Goal: Task Accomplishment & Management: Use online tool/utility

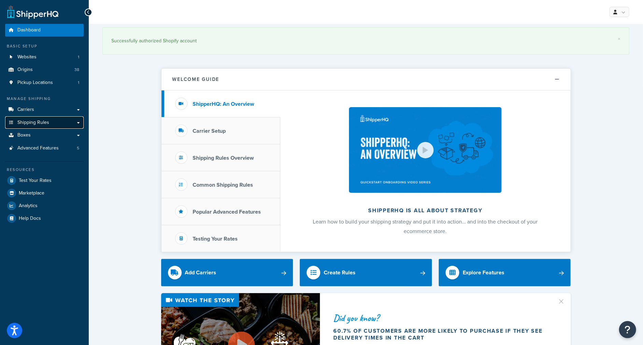
click at [30, 122] on span "Shipping Rules" at bounding box center [33, 123] width 32 height 6
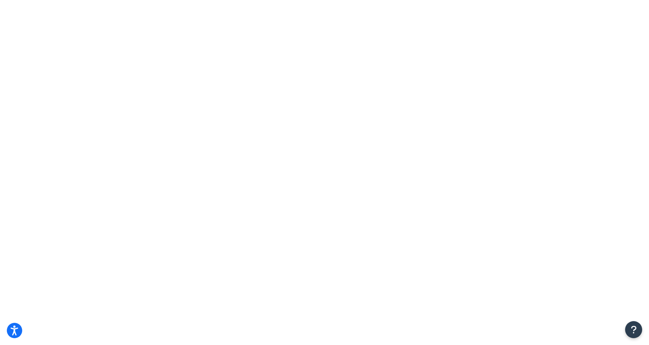
drag, startPoint x: 173, startPoint y: 121, endPoint x: 143, endPoint y: 120, distance: 30.1
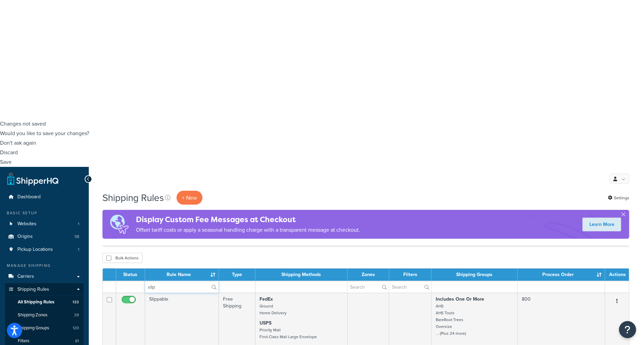
scroll to position [227, 0]
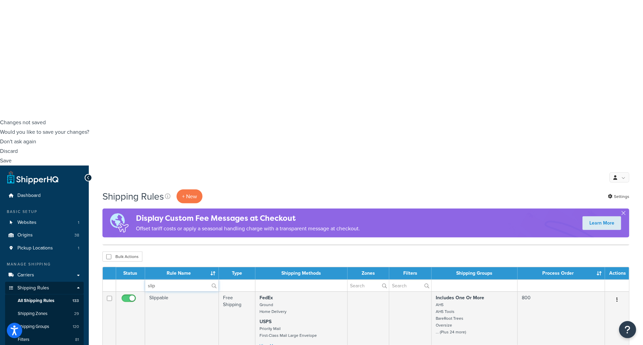
type input "slip"
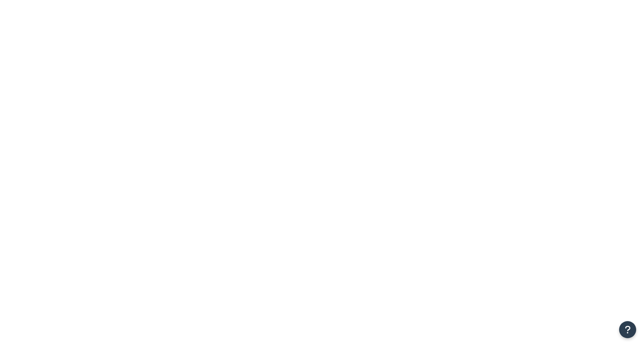
select select "BOX"
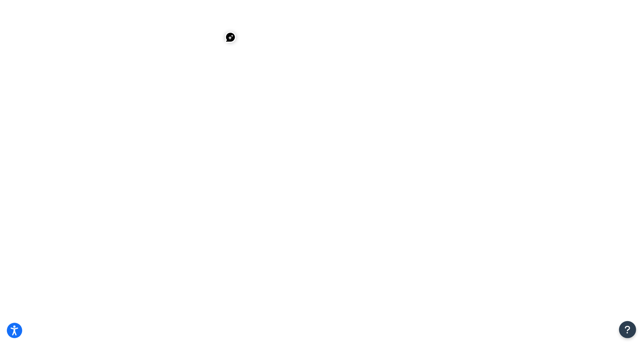
select select "15"
drag, startPoint x: 0, startPoint y: 0, endPoint x: 167, endPoint y: 91, distance: 190.5
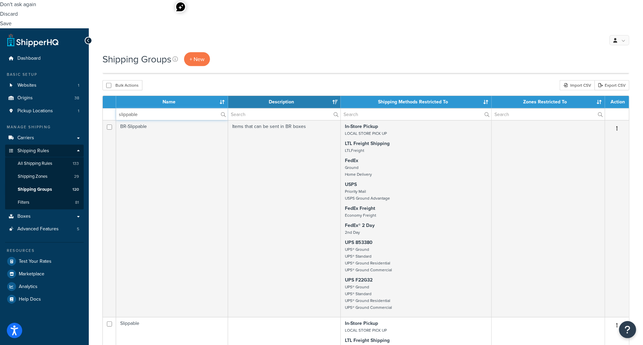
scroll to position [366, 0]
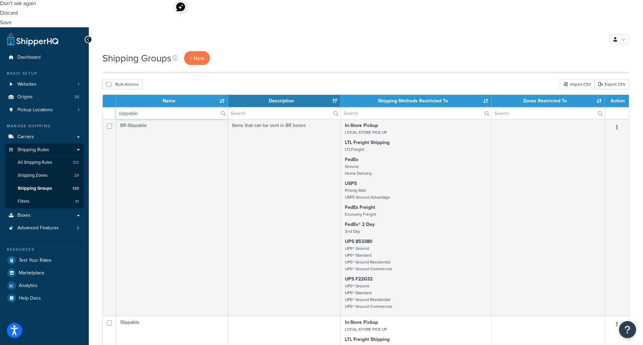
type input "slippable"
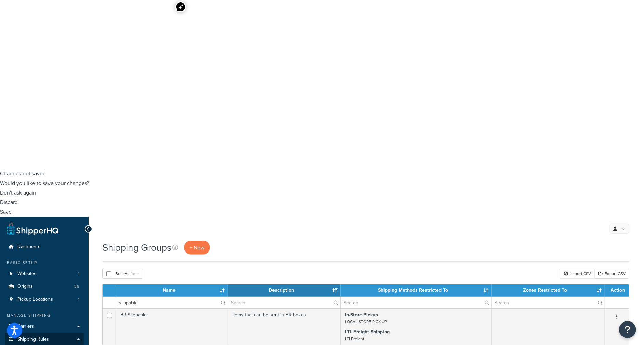
scroll to position [176, 0]
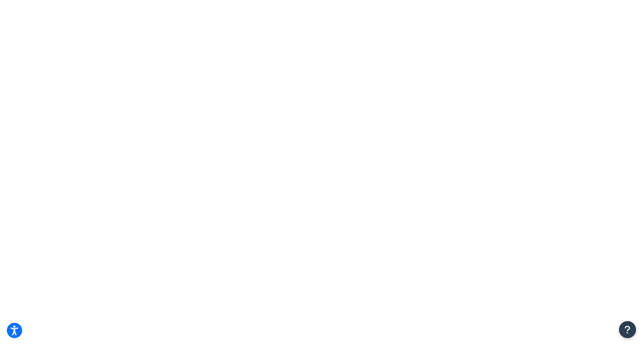
drag, startPoint x: 0, startPoint y: 0, endPoint x: 165, endPoint y: 123, distance: 205.9
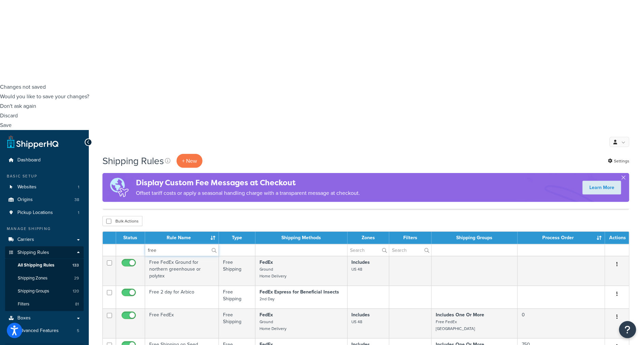
scroll to position [265, 0]
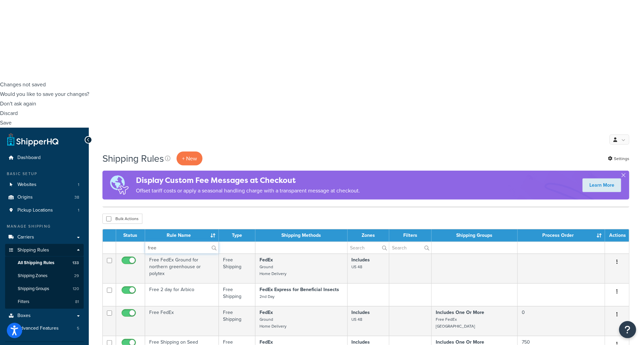
type input "free"
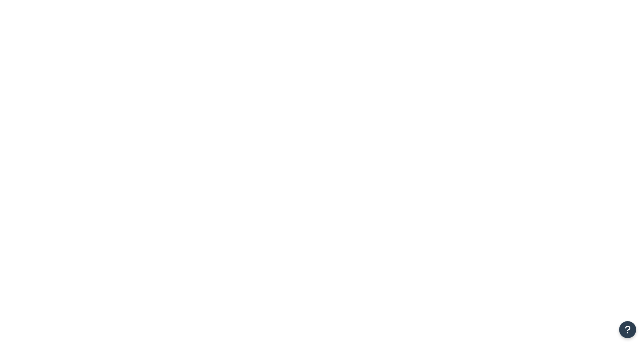
select select "OVERRIDE"
select select "ITEM"
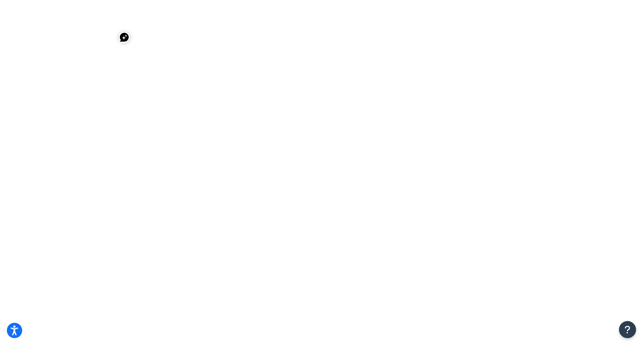
select select "OVERRIDE"
select select "ITEM"
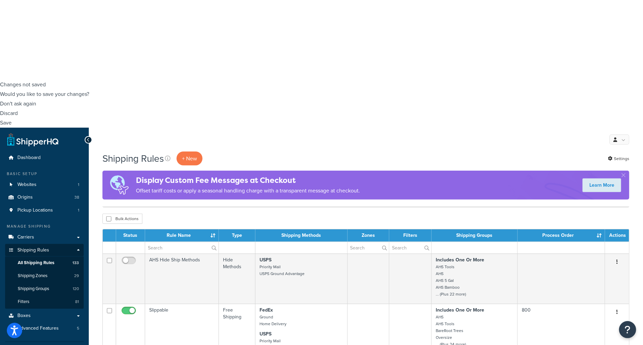
drag, startPoint x: 624, startPoint y: 22, endPoint x: 608, endPoint y: 20, distance: 15.8
click at [623, 176] on button "button" at bounding box center [623, 177] width 2 height 2
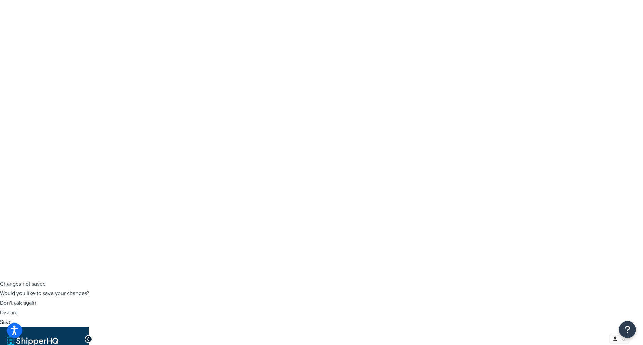
scroll to position [38, 0]
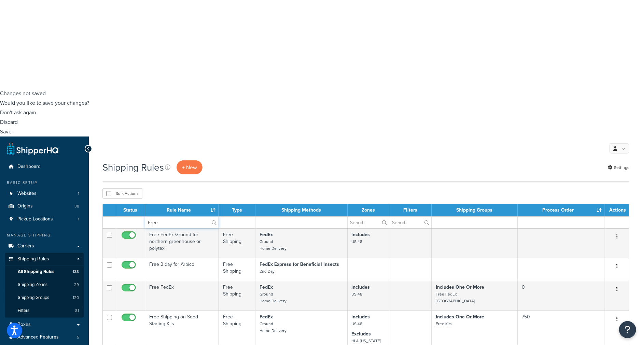
scroll to position [303, 0]
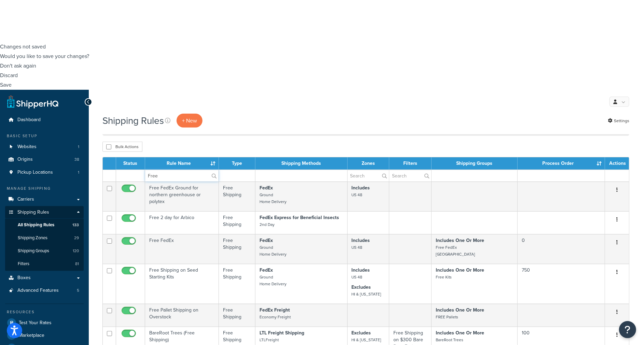
type input "Free"
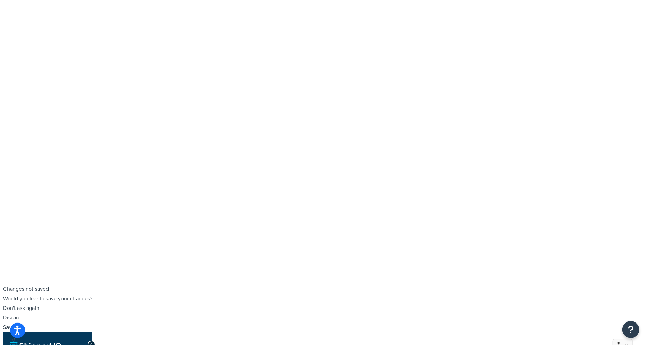
scroll to position [0, 0]
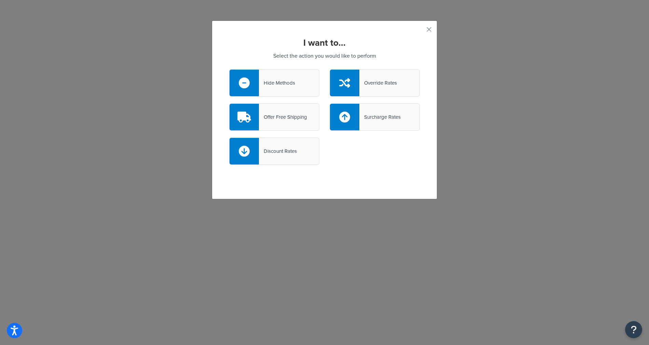
click at [275, 118] on div "Offer Free Shipping" at bounding box center [283, 117] width 48 height 10
click at [0, 0] on input "Offer Free Shipping" at bounding box center [0, 0] width 0 height 0
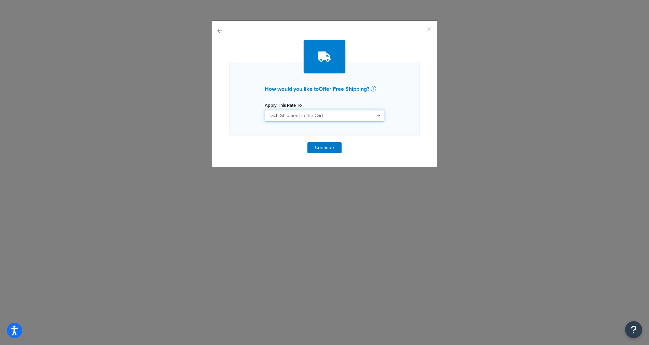
click at [275, 118] on select "Each Shipment in the Cart Each Origin in the Cart Each Shipping Group in the Ca…" at bounding box center [324, 116] width 119 height 12
click at [309, 114] on select "Each Shipment in the Cart Each Origin in the Cart Each Shipping Group in the Ca…" at bounding box center [324, 116] width 119 height 12
select select "SHIPPING_GROUP"
click at [265, 110] on select "Each Shipment in the Cart Each Origin in the Cart Each Shipping Group in the Ca…" at bounding box center [324, 116] width 119 height 12
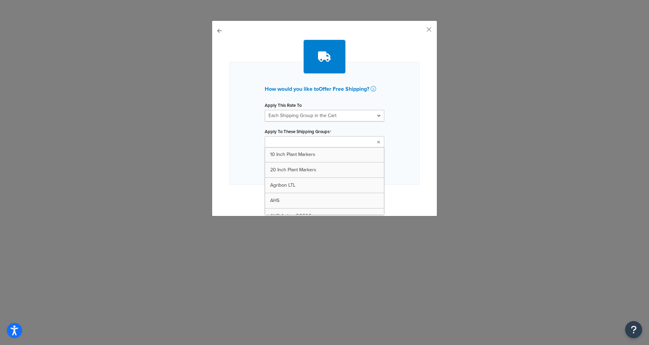
click at [300, 142] on input "Apply To These Shipping Groups" at bounding box center [297, 143] width 60 height 8
type input "Slipp"
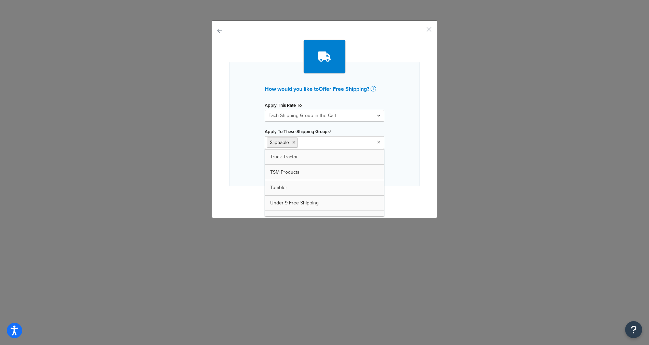
scroll to position [1763, 0]
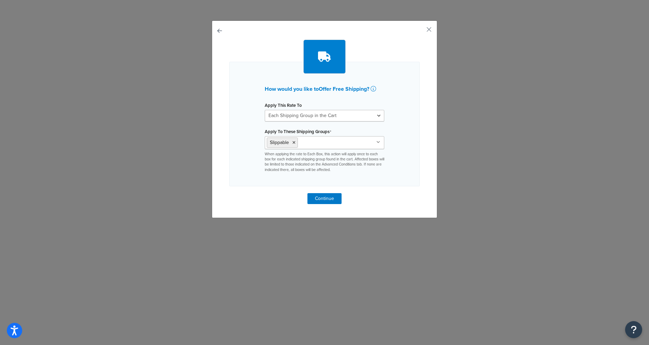
click at [407, 166] on div "How would you like to Offer Free Shipping ? Apply This Rate To Each Shipment in…" at bounding box center [324, 124] width 190 height 125
click at [317, 198] on button "Continue" at bounding box center [324, 198] width 34 height 11
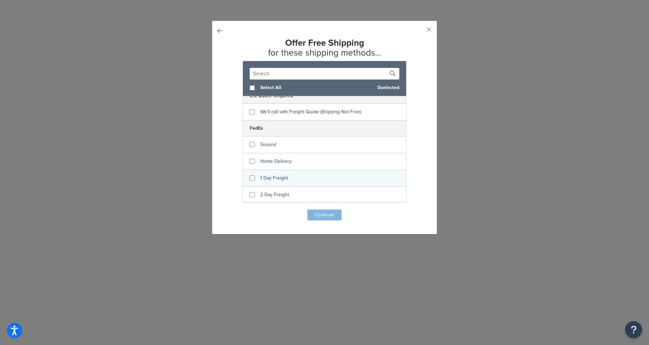
scroll to position [76, 0]
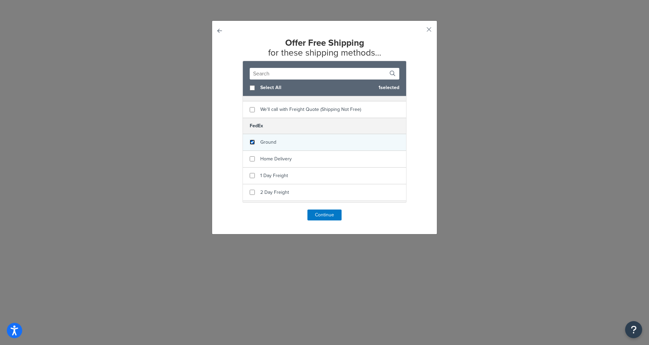
click at [250, 144] on input "checkbox" at bounding box center [252, 142] width 5 height 5
checkbox input "true"
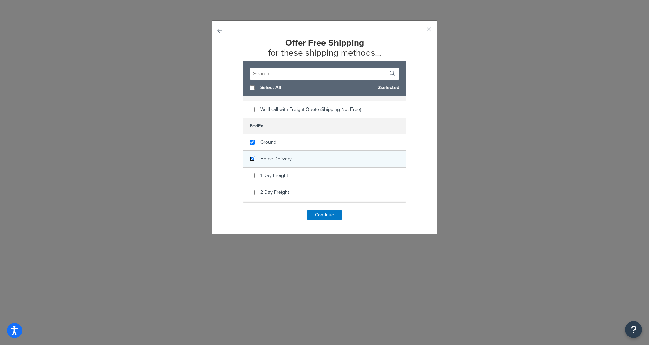
click at [250, 160] on input "checkbox" at bounding box center [252, 158] width 5 height 5
checkbox input "true"
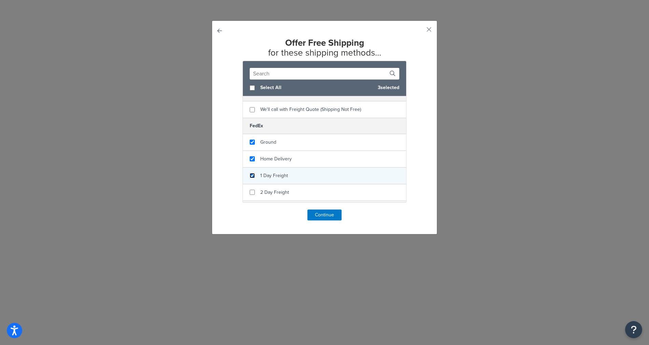
click at [250, 178] on input "checkbox" at bounding box center [252, 175] width 5 height 5
click at [250, 175] on input "checkbox" at bounding box center [252, 175] width 5 height 5
checkbox input "false"
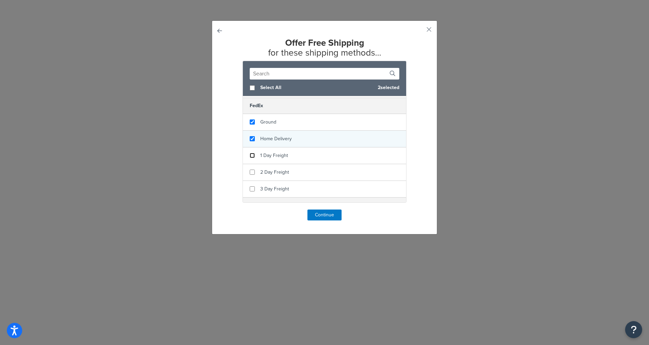
scroll to position [104, 0]
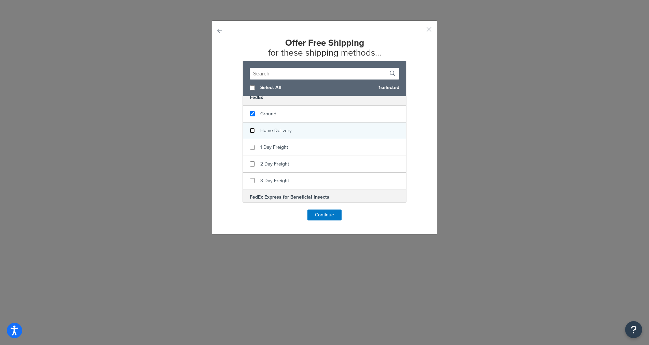
click at [251, 132] on input "checkbox" at bounding box center [252, 130] width 5 height 5
click at [250, 132] on input "checkbox" at bounding box center [252, 130] width 5 height 5
checkbox input "true"
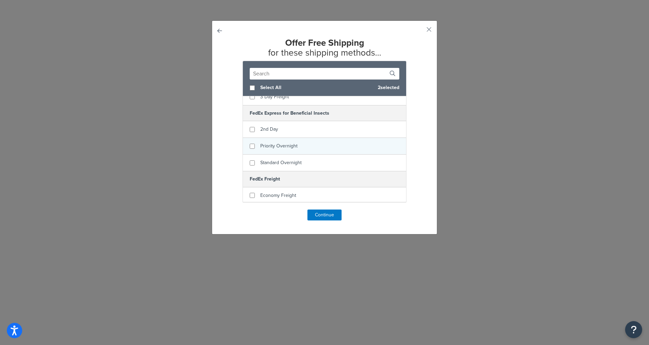
scroll to position [190, 0]
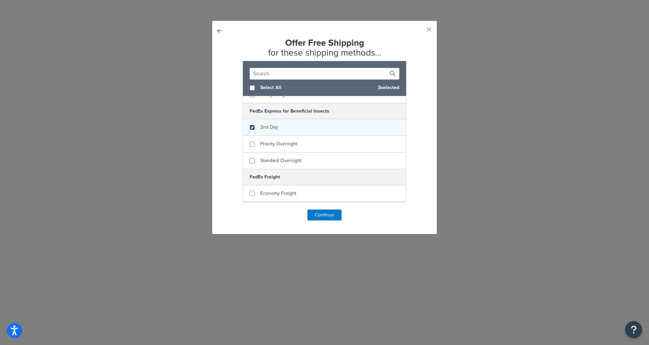
click at [250, 129] on input "checkbox" at bounding box center [252, 127] width 5 height 5
checkbox input "true"
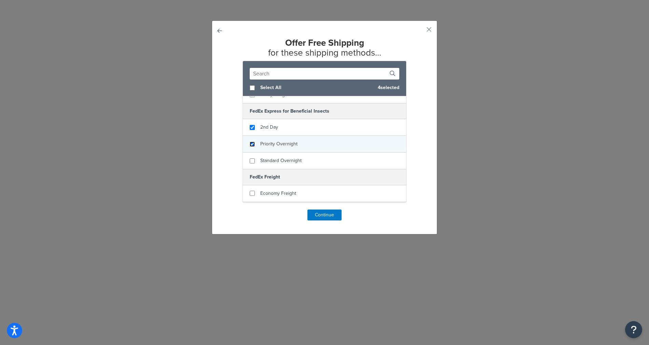
click at [250, 145] on input "checkbox" at bounding box center [252, 144] width 5 height 5
checkbox input "true"
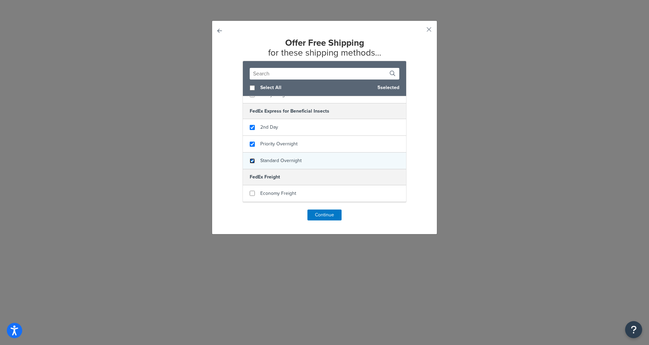
click at [250, 162] on input "checkbox" at bounding box center [252, 160] width 5 height 5
checkbox input "true"
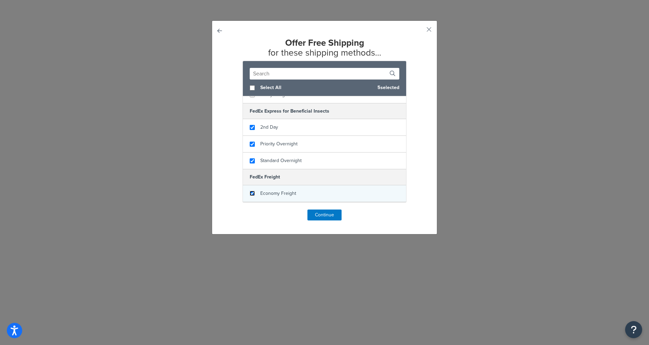
click at [250, 193] on input "checkbox" at bounding box center [252, 193] width 5 height 5
checkbox input "true"
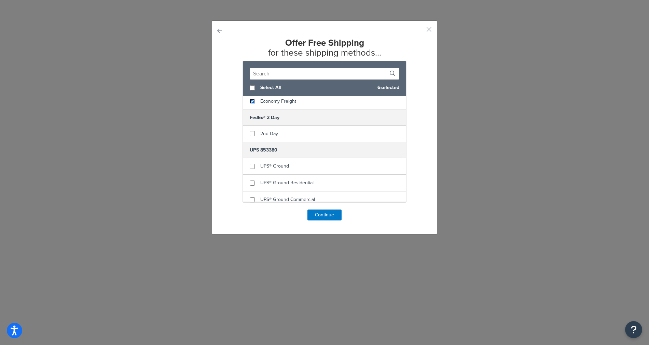
scroll to position [284, 0]
click at [250, 132] on input "checkbox" at bounding box center [252, 131] width 5 height 5
checkbox input "true"
click at [250, 165] on input "checkbox" at bounding box center [252, 164] width 5 height 5
checkbox input "true"
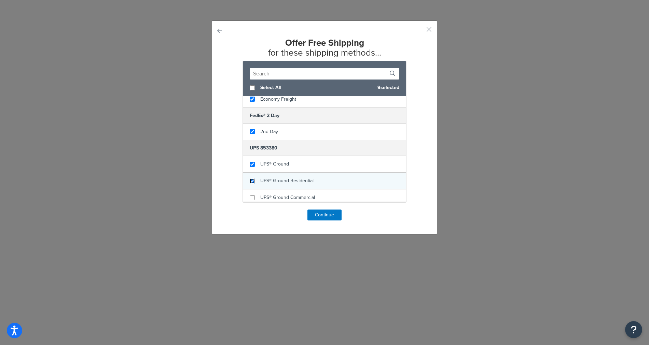
click at [250, 182] on input "checkbox" at bounding box center [252, 181] width 5 height 5
checkbox input "true"
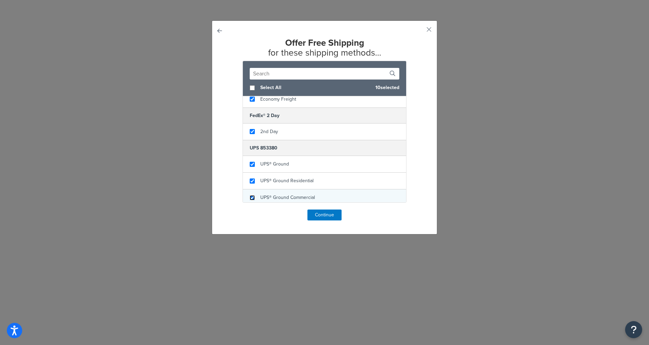
click at [250, 199] on input "checkbox" at bounding box center [252, 197] width 5 height 5
checkbox input "true"
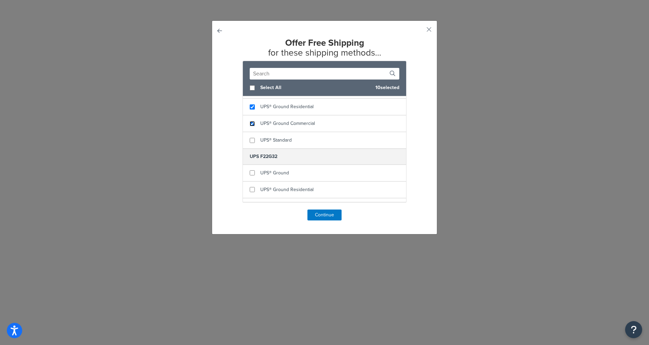
scroll to position [363, 0]
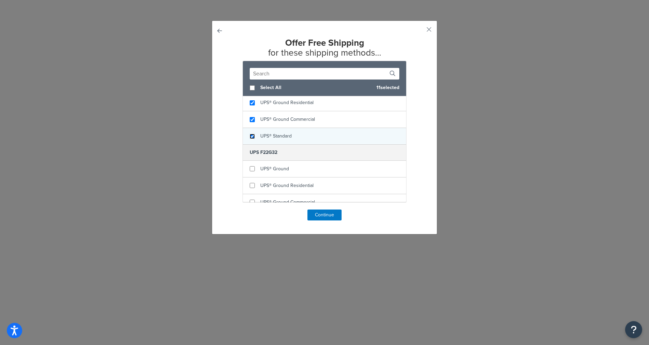
click at [250, 138] on input "checkbox" at bounding box center [252, 136] width 5 height 5
checkbox input "true"
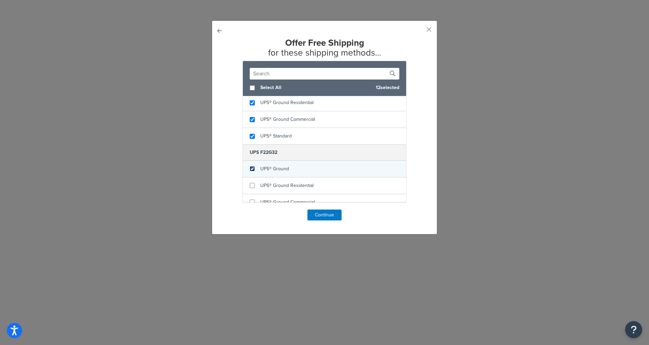
click at [250, 169] on input "checkbox" at bounding box center [252, 168] width 5 height 5
checkbox input "true"
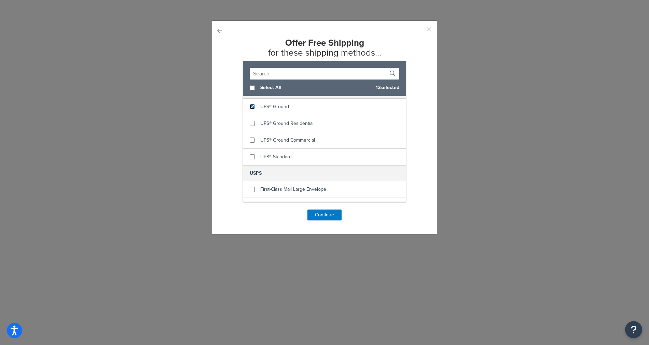
scroll to position [427, 0]
click at [250, 123] on input "checkbox" at bounding box center [252, 121] width 5 height 5
checkbox input "true"
click at [250, 139] on input "checkbox" at bounding box center [252, 138] width 5 height 5
checkbox input "true"
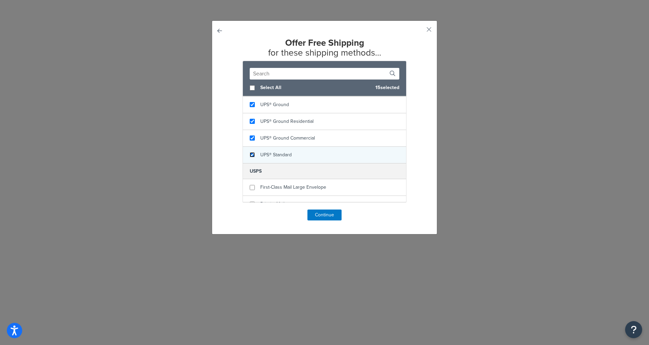
click at [250, 157] on input "checkbox" at bounding box center [252, 154] width 5 height 5
checkbox input "true"
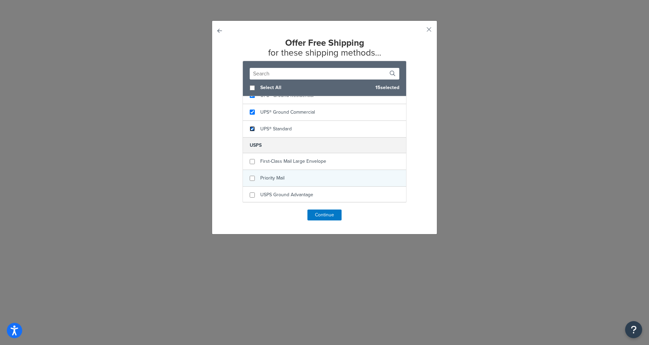
scroll to position [455, 0]
click at [251, 178] on input "checkbox" at bounding box center [252, 177] width 5 height 5
checkbox input "true"
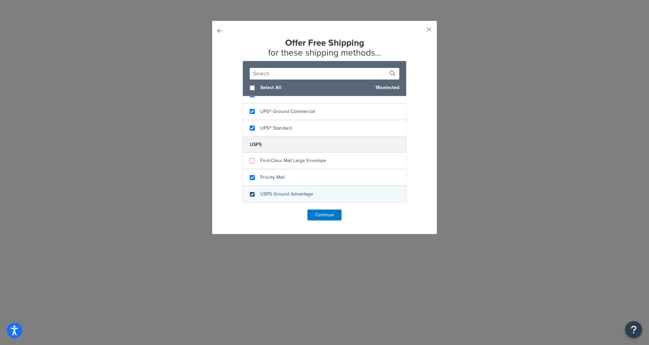
click at [250, 194] on input "checkbox" at bounding box center [252, 194] width 5 height 5
checkbox input "true"
click at [315, 213] on button "Continue" at bounding box center [324, 215] width 34 height 11
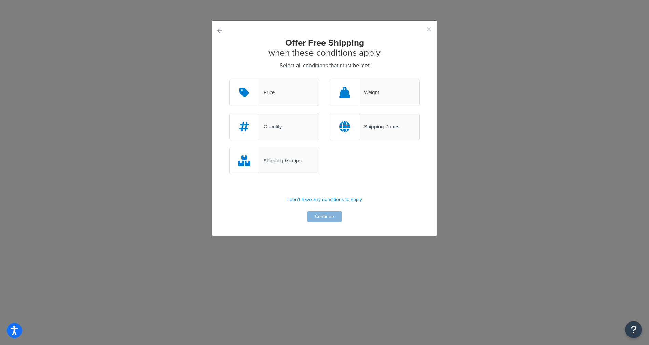
click at [274, 159] on div "Shipping Groups" at bounding box center [280, 161] width 43 height 10
click at [0, 0] on input "Shipping Groups" at bounding box center [0, 0] width 0 height 0
click at [319, 215] on button "Continue" at bounding box center [324, 216] width 34 height 11
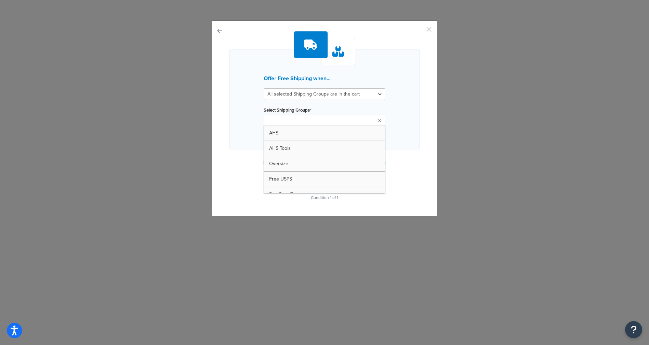
click at [359, 121] on ul at bounding box center [325, 120] width 122 height 11
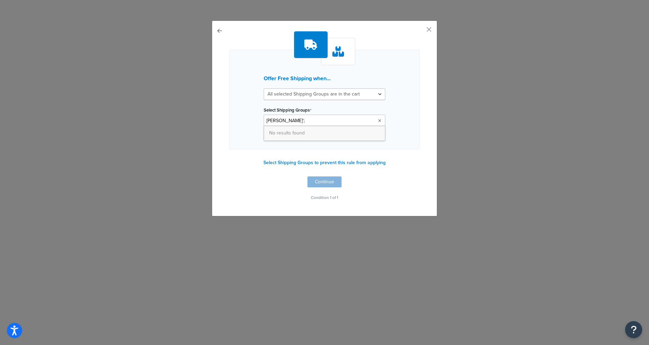
type input "Annie'"
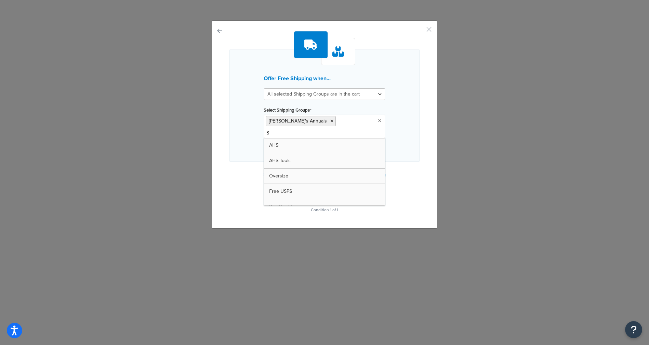
type input "Sl"
click at [416, 146] on div "Offer Free Shipping when... All selected Shipping Groups are in the cart Any se…" at bounding box center [324, 105] width 190 height 112
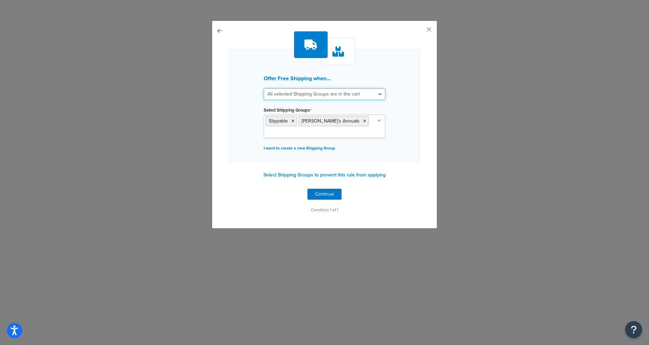
click at [377, 94] on select "All selected Shipping Groups are in the cart Any selected Shipping Groups are i…" at bounding box center [325, 94] width 122 height 12
click at [318, 196] on button "Continue" at bounding box center [324, 194] width 34 height 11
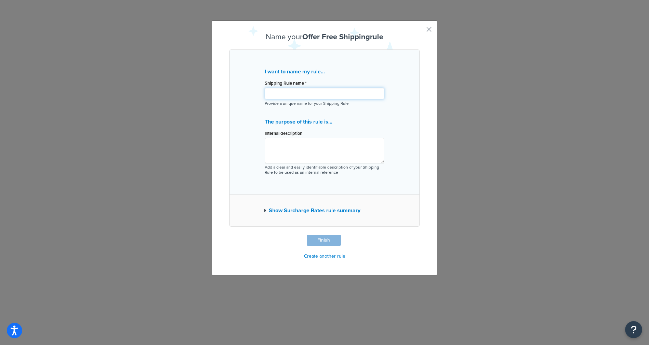
click at [281, 95] on input "Shipping Rule name *" at bounding box center [324, 94] width 119 height 12
click at [291, 94] on input "Annie's Box + Slippables" at bounding box center [324, 94] width 119 height 12
type input "Annie's Boxes + Slippables"
click at [283, 149] on textarea "Internal description" at bounding box center [324, 150] width 119 height 25
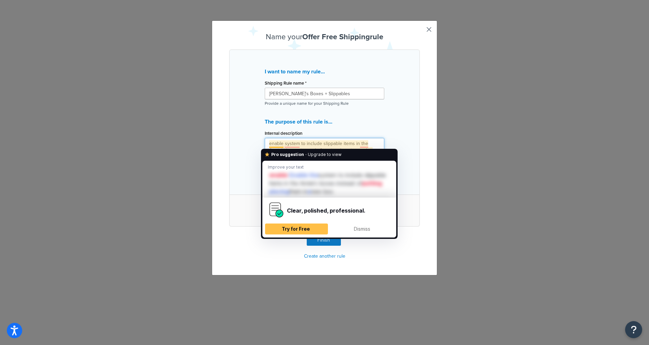
click at [268, 144] on textarea "enable system to include slippable items in the Annie's boxes instead of puttin…" at bounding box center [324, 150] width 119 height 25
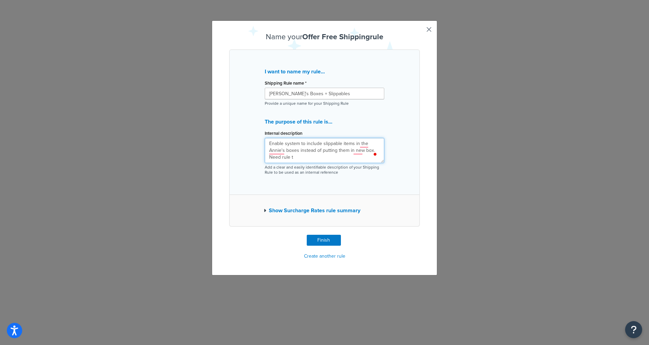
click at [293, 158] on textarea "Enable system to include slippable items in the Annie's boxes instead of puttin…" at bounding box center [324, 150] width 119 height 25
click at [323, 239] on button "Finish" at bounding box center [324, 240] width 34 height 11
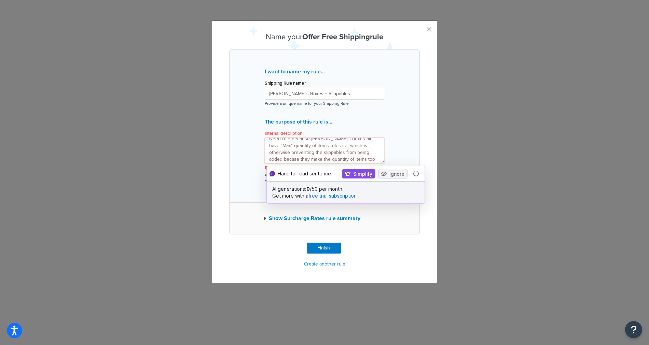
click at [341, 162] on textarea "Enable system to include slippable items in the Annie's boxes instead of puttin…" at bounding box center [324, 150] width 119 height 25
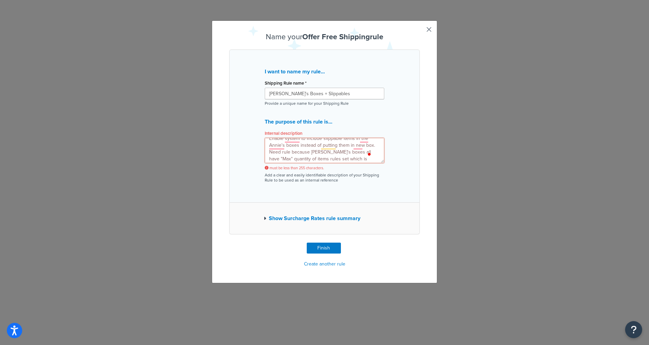
scroll to position [0, 0]
click at [338, 144] on textarea "Enable system to include slippable items in the Annie's boxes instead of puttin…" at bounding box center [324, 150] width 119 height 25
click at [279, 150] on textarea "Enable system to include slippables in the Annie's boxes instead of putting the…" at bounding box center [324, 150] width 119 height 25
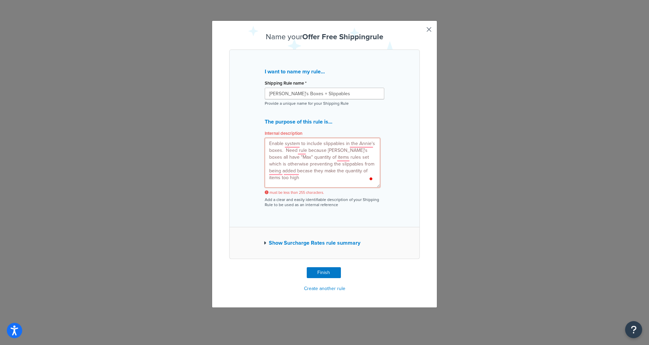
drag, startPoint x: 380, startPoint y: 161, endPoint x: 375, endPoint y: 187, distance: 26.2
click at [376, 187] on textarea "Enable system to include slippables in the Annie's boxes. Need rule because Ann…" at bounding box center [322, 163] width 115 height 50
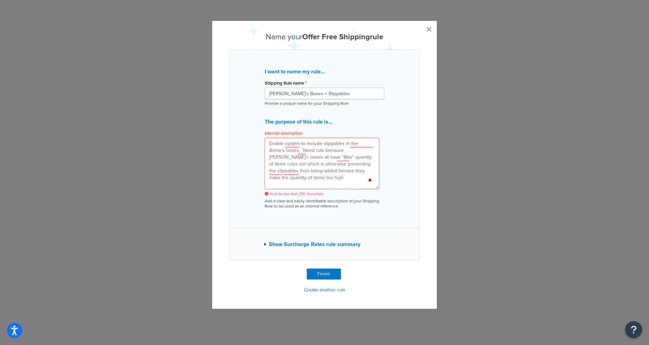
click at [310, 182] on textarea "Enable system to include slippables in the Annie's boxes. Need rule because Ann…" at bounding box center [322, 163] width 114 height 51
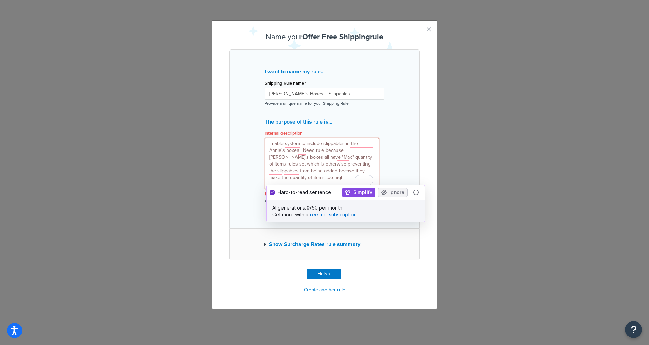
click at [293, 151] on textarea "Enable system to include slippables in the Annie's boxes. Need rule because Ann…" at bounding box center [322, 163] width 114 height 51
click at [322, 149] on textarea "Enable system to include slippables in the Annie's boxes. Needed because Annie'…" at bounding box center [322, 163] width 114 height 51
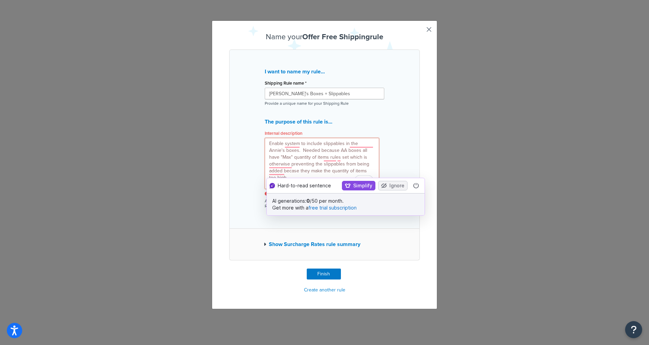
click at [268, 157] on textarea "Enable system to include slippables in the Annie's boxes. Needed because AA box…" at bounding box center [322, 163] width 114 height 51
click at [303, 157] on textarea "Enable system to include slippables in the Annie's boxes. Needed because AA box…" at bounding box center [322, 163] width 114 height 51
click at [328, 156] on textarea "Enable system to include slippables in the Annie's boxes. Needed because AA box…" at bounding box center [322, 163] width 114 height 51
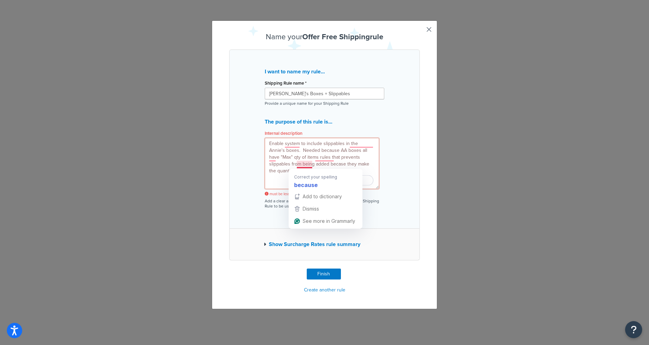
click at [281, 177] on textarea "Enable system to include slippables in the Annie's boxes. Needed because AA box…" at bounding box center [322, 163] width 114 height 51
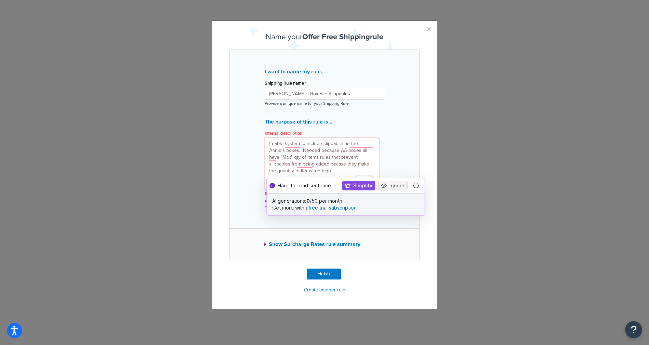
click at [293, 165] on textarea "Enable system to include slippables in the Annie's boxes. Needed because AA box…" at bounding box center [322, 163] width 114 height 51
click at [336, 165] on textarea "Enable system to include slippables in the Annie's boxes. Needed because AA box…" at bounding box center [322, 163] width 114 height 51
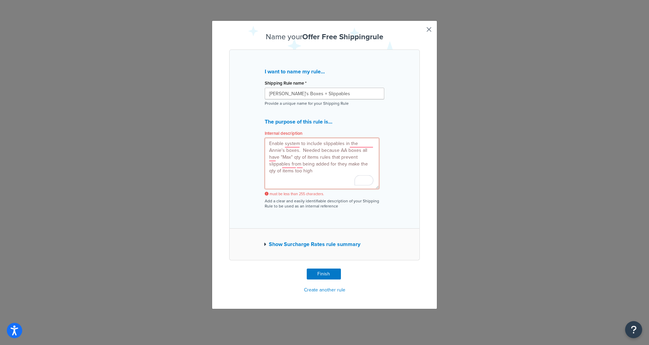
click at [306, 181] on textarea "Enable system to include slippables in the Annie's boxes. Needed because AA box…" at bounding box center [322, 163] width 114 height 51
click at [283, 143] on textarea "Enable system to include slippables in the Annie's boxes. Needed because AA box…" at bounding box center [322, 163] width 114 height 51
click at [282, 144] on textarea "Enable system to include slippables in the Annie's boxes. Needed because AA box…" at bounding box center [322, 163] width 114 height 51
click at [316, 144] on textarea "Enable slippables in the Annie's boxes. Needed because AA boxes all have "Max" …" at bounding box center [322, 163] width 114 height 51
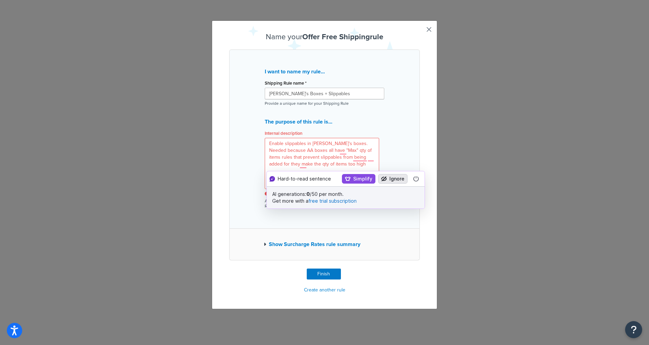
click at [395, 177] on button "Ignore" at bounding box center [392, 179] width 29 height 10
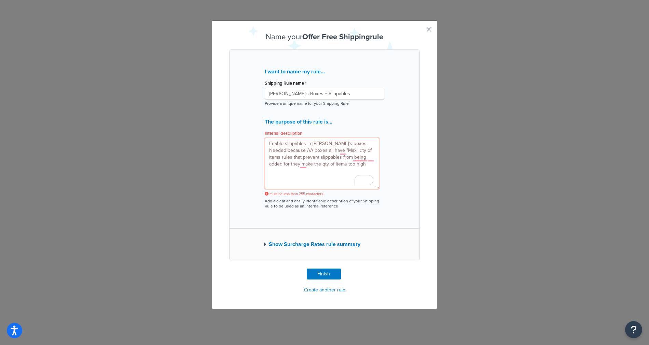
click at [341, 143] on textarea "Enable slippables in Annie's boxes. Needed because AA boxes all have "Max" qty …" at bounding box center [322, 163] width 114 height 51
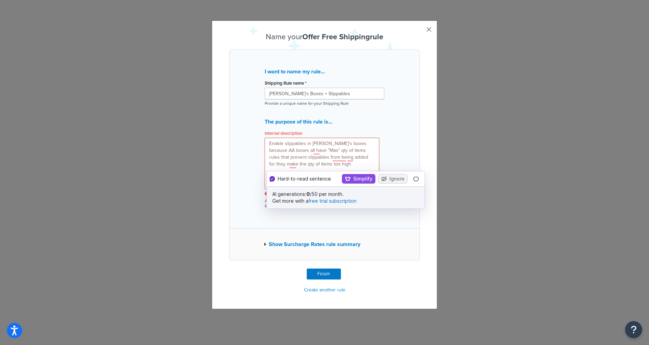
click at [285, 151] on textarea "Enable slippables in Annie's boxes because AA boxes all have "Max" qty of items…" at bounding box center [322, 163] width 114 height 51
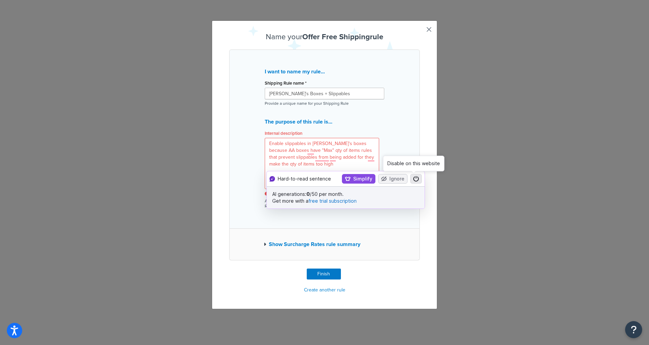
click at [415, 178] on icon at bounding box center [415, 177] width 1 height 2
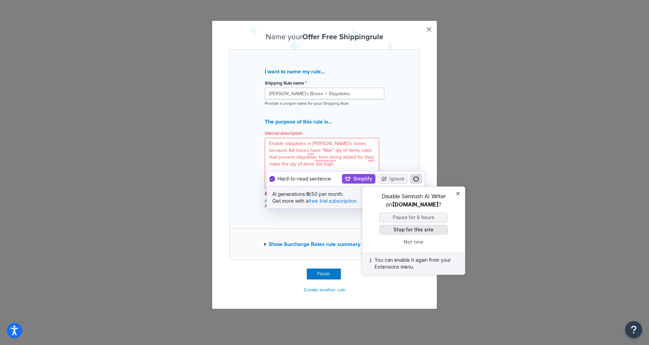
click at [412, 230] on button "Stop for this site" at bounding box center [413, 230] width 68 height 10
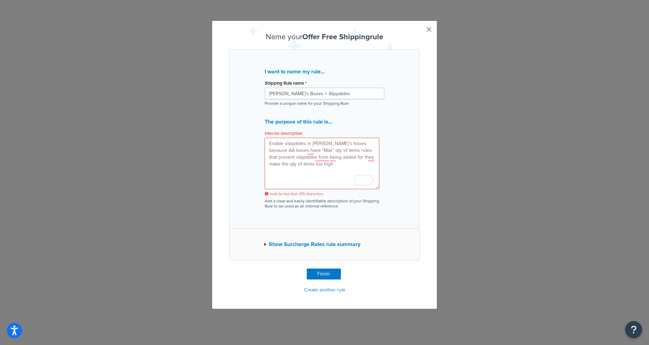
click at [341, 149] on textarea "Enable slippables in Annie's boxes because AA boxes have "Max" qty of items rul…" at bounding box center [322, 163] width 114 height 51
click at [358, 152] on textarea "Enable slippables in Annie's boxes because AA boxes have "Max" qty of items rul…" at bounding box center [322, 163] width 114 height 51
click at [289, 157] on textarea "Enable slippables in Annie's boxes because AA boxes have "Max" qty of items rul…" at bounding box center [322, 163] width 114 height 51
click at [306, 173] on textarea "Enable slippables in Annie's boxes because AA boxes have "Max" qty of items rul…" at bounding box center [322, 163] width 114 height 51
click at [318, 159] on textarea "Enable slippables in Annie's boxes because AA boxes have "Max" qty of items rul…" at bounding box center [322, 163] width 114 height 51
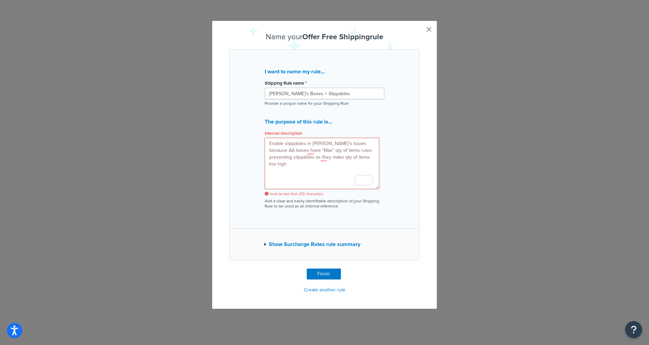
click at [330, 156] on textarea "Enable slippables in Annie's boxes because AA boxes have "Max" qty of items rul…" at bounding box center [322, 163] width 114 height 51
click at [290, 178] on textarea "Enable slippables in Annie's boxes because AA boxes have "Max" qty of items rul…" at bounding box center [322, 163] width 114 height 51
click at [313, 145] on textarea "Enable slippables in Annie's boxes because AA boxes have "Max" qty of items rul…" at bounding box center [322, 163] width 114 height 51
click at [331, 142] on textarea "Enable slippables in AA boxes because AA boxes have "Max" qty of items rules pr…" at bounding box center [322, 163] width 114 height 51
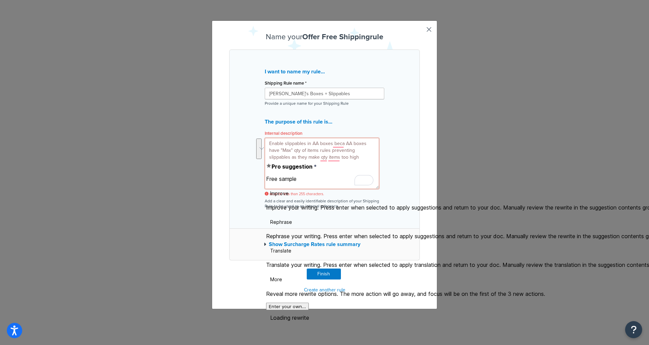
drag, startPoint x: 363, startPoint y: 162, endPoint x: 260, endPoint y: 144, distance: 104.3
click at [260, 144] on div "I want to name my rule... Shipping Rule name * Annie's Boxes + Slippables Provi…" at bounding box center [324, 138] width 190 height 179
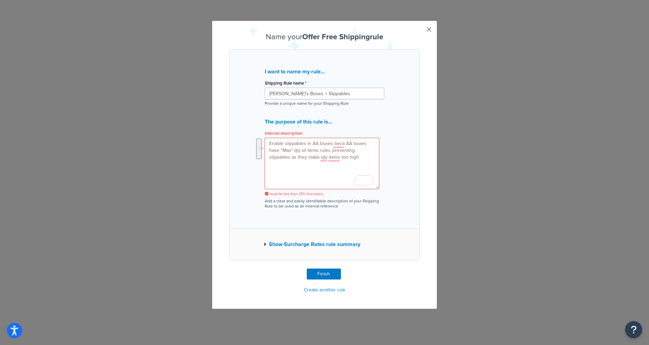
type textarea "Enable slippables in AA boxes beca AA boxes have "Max" qty of items rules preve…"
click at [337, 172] on textarea "Enable slippables in AA boxes beca AA boxes have "Max" qty of items rules preve…" at bounding box center [322, 163] width 114 height 51
click at [357, 159] on textarea "Enable slippables in AA boxes beca AA boxes have "Max" qty of items rules preve…" at bounding box center [322, 163] width 114 height 51
drag, startPoint x: 357, startPoint y: 159, endPoint x: 264, endPoint y: 138, distance: 95.8
click at [265, 138] on div "Internal description Enable slippables in AA boxes beca AA boxes have "Max" qty…" at bounding box center [324, 162] width 119 height 68
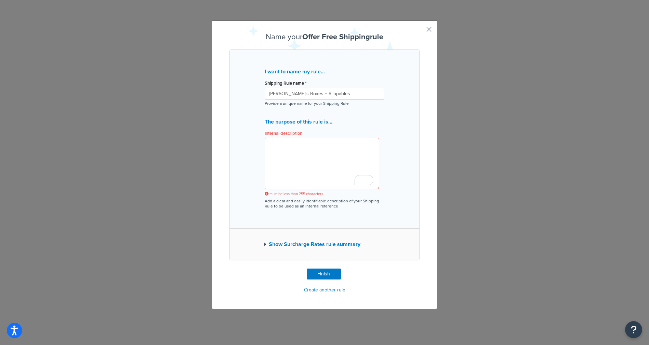
click at [359, 214] on div "I want to name my rule... Shipping Rule name * Annie's Boxes + Slippables Provi…" at bounding box center [324, 138] width 190 height 179
click at [289, 144] on textarea "Internal description" at bounding box center [322, 163] width 114 height 51
paste textarea "Enable slippables in AA boxes beca AA boxes have "Max" qty of items rules preve…"
type textarea "Enable slippables in AA boxes beca AA boxes have "Max" qty of items rules preve…"
click at [325, 270] on button "Finish" at bounding box center [324, 274] width 34 height 11
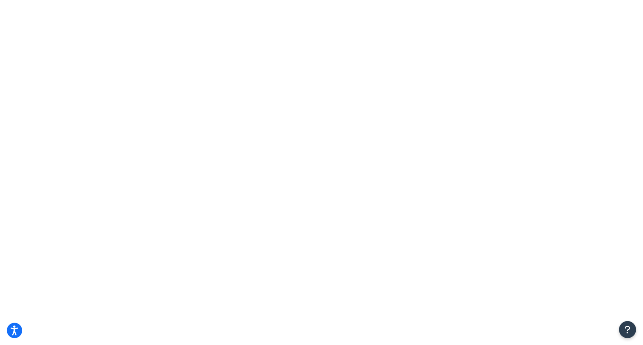
type input "anni"
select select "SHIPPING_GROUP"
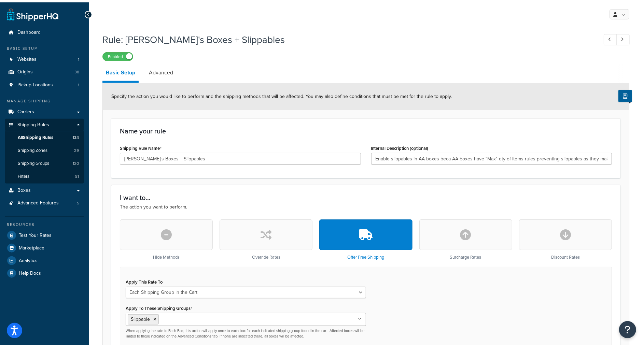
scroll to position [417, 0]
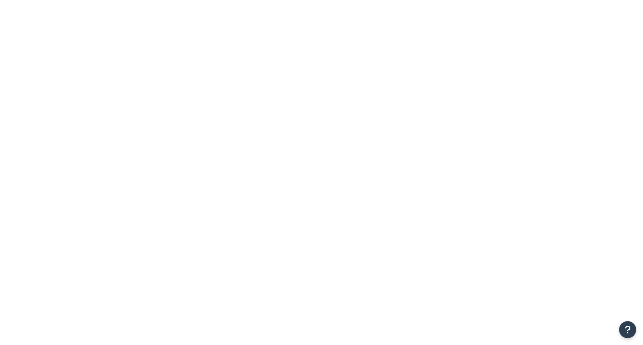
select select "SHIPPING_GROUP"
drag, startPoint x: 239, startPoint y: 33, endPoint x: 103, endPoint y: 37, distance: 135.6
copy h1 "Rule: Annie's Boxes + Slippables"
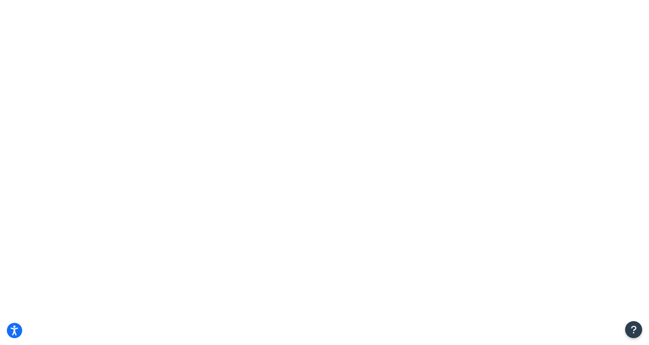
select select "CA"
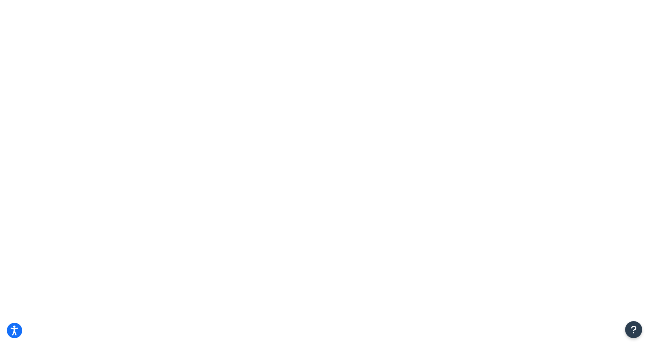
checkbox input "true"
type input "2813 moselle ct"
drag, startPoint x: 139, startPoint y: 133, endPoint x: 139, endPoint y: 138, distance: 4.4
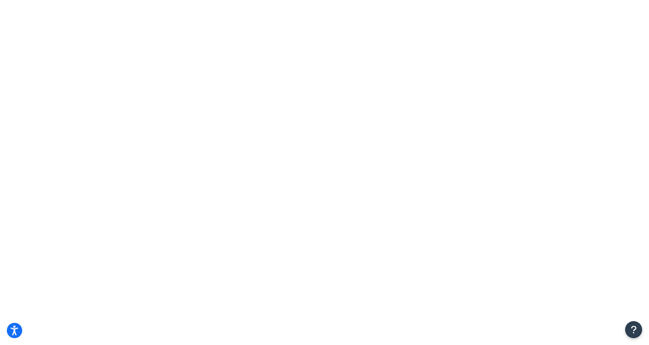
type input "walnut creek"
type input "94598"
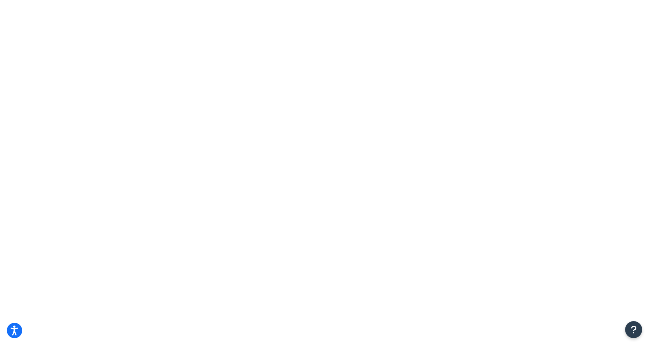
drag, startPoint x: 340, startPoint y: 217, endPoint x: 253, endPoint y: 225, distance: 86.7
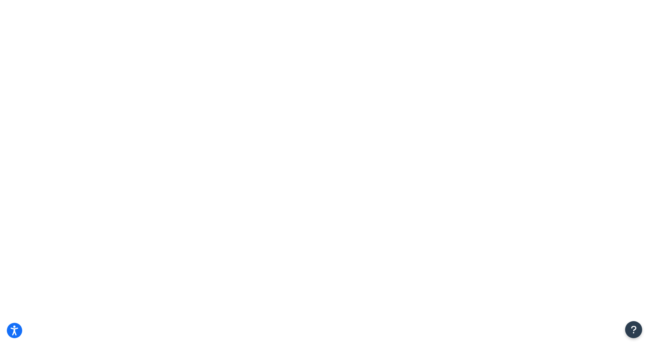
type input "4"
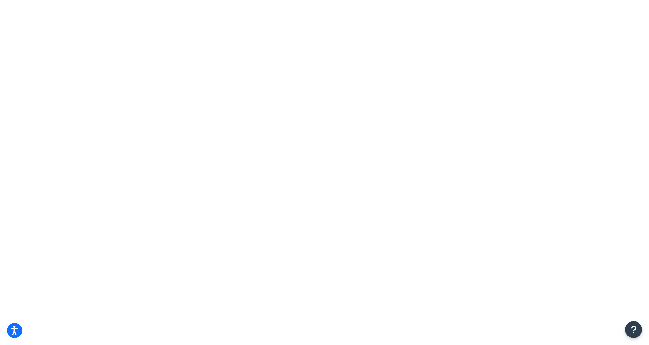
checkbox input "true"
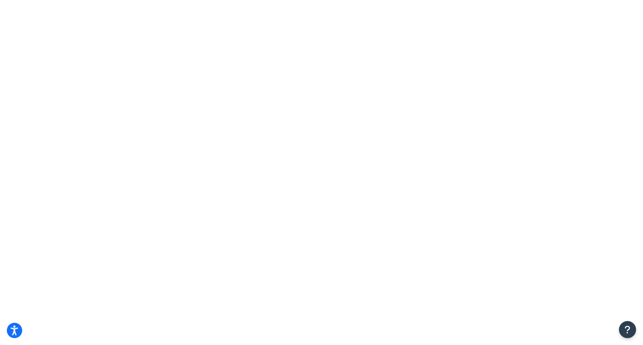
type input "4.4"
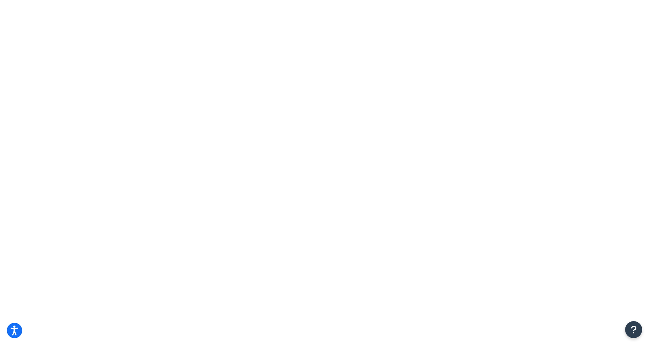
checkbox input "true"
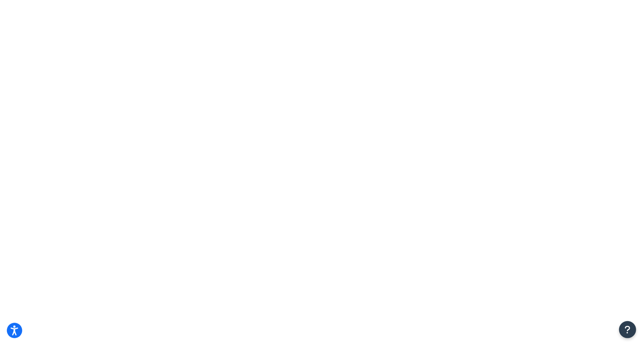
type input "anni"
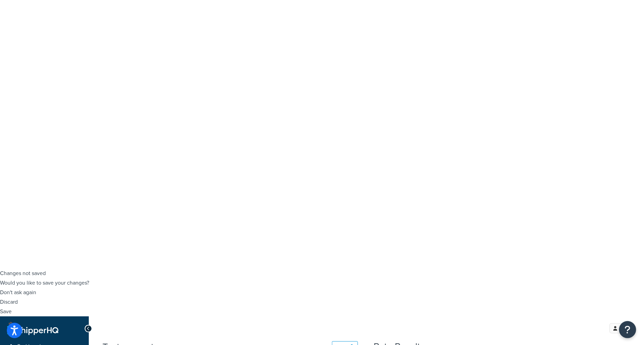
scroll to position [79, 0]
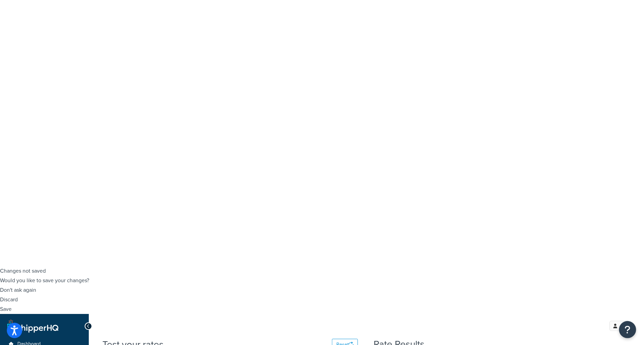
type input "5"
type input "0.3"
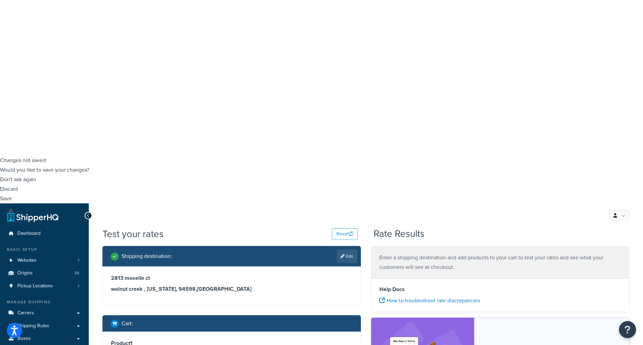
scroll to position [193, 0]
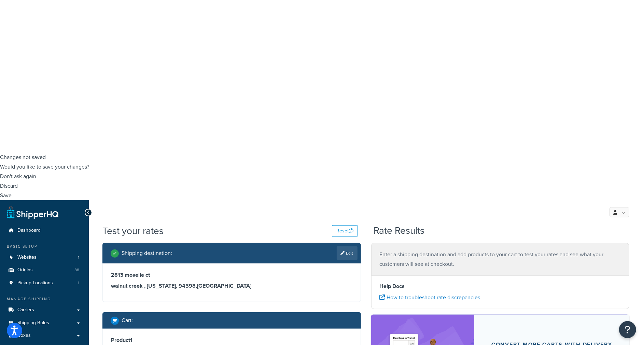
type input "pv"
type input "sl"
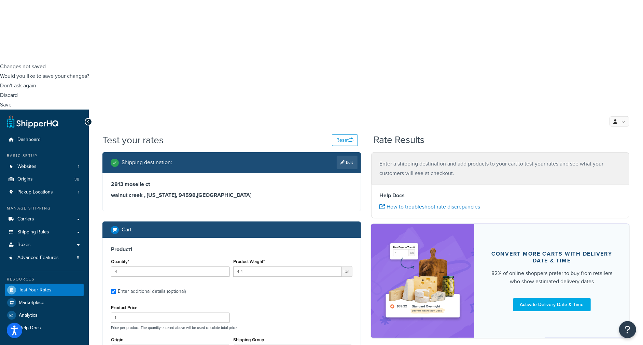
scroll to position [302, 0]
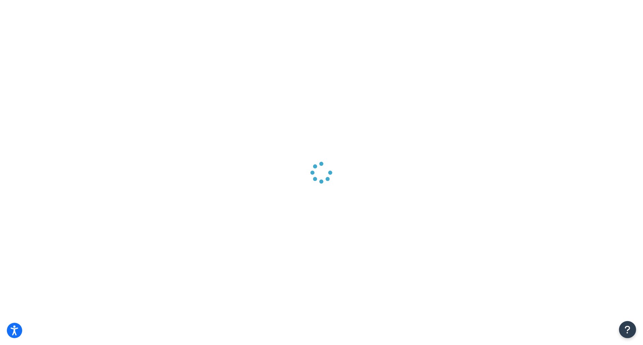
scroll to position [0, 0]
drag, startPoint x: 271, startPoint y: 161, endPoint x: 214, endPoint y: 172, distance: 57.6
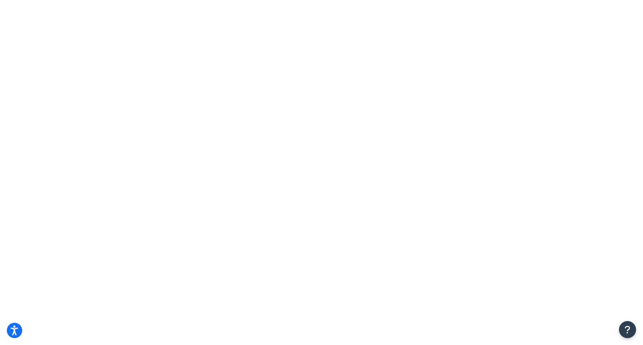
type input "1.1"
type input "0.06"
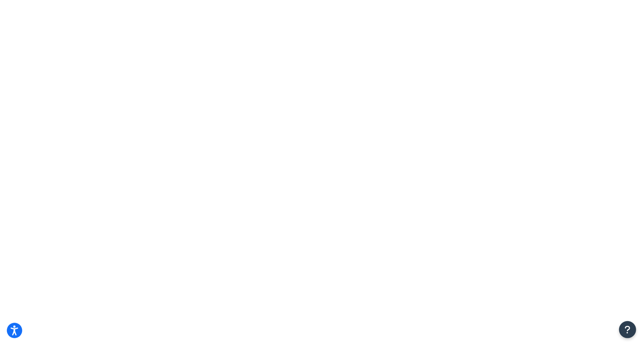
checkbox input "true"
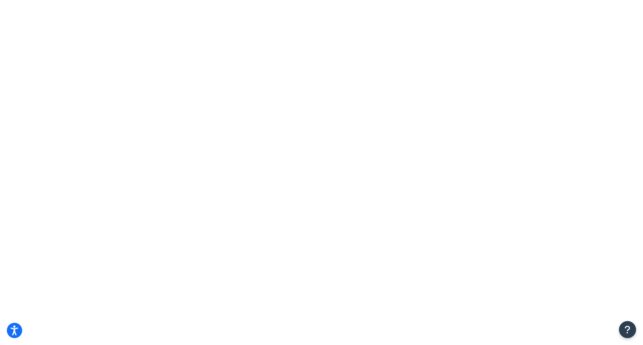
checkbox input "true"
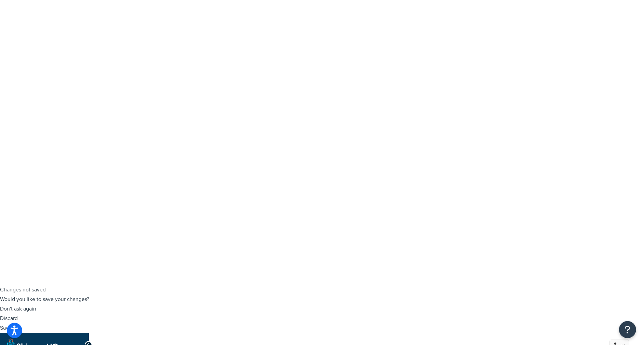
scroll to position [76, 0]
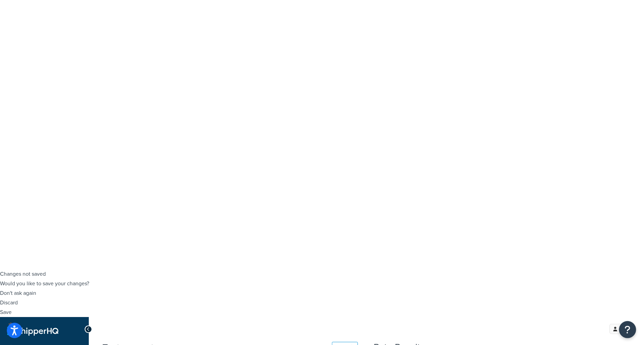
select select "84863"
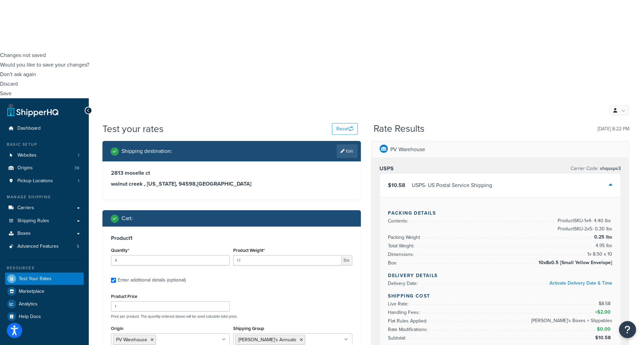
scroll to position [303, 0]
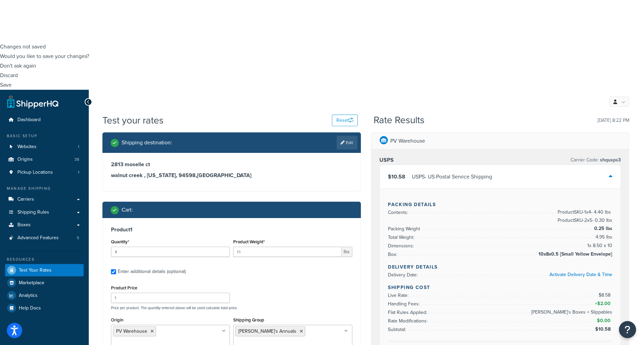
select select "23050"
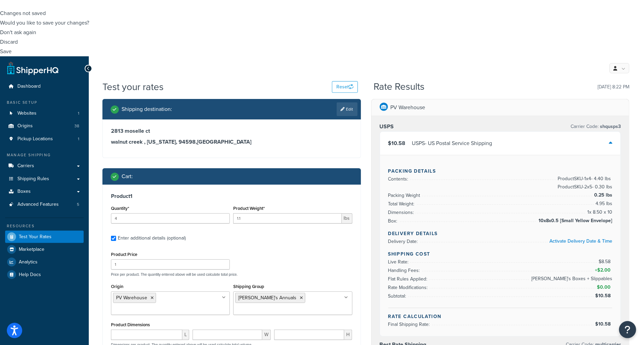
scroll to position [341, 0]
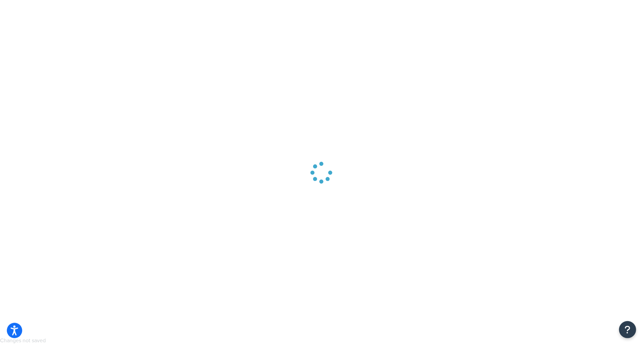
scroll to position [26, 0]
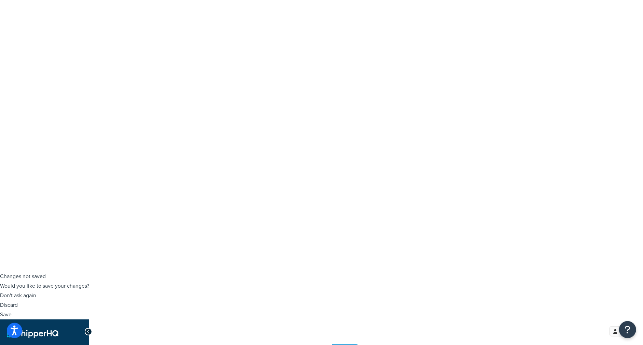
scroll to position [76, 0]
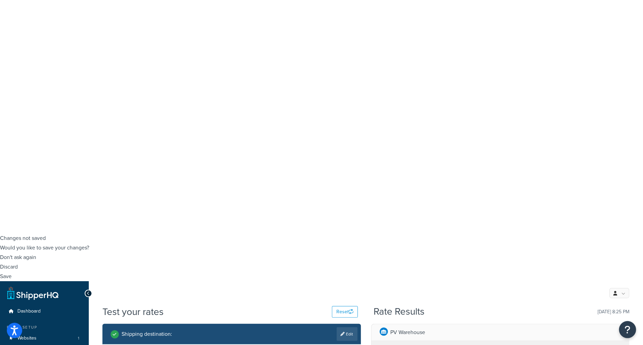
scroll to position [114, 0]
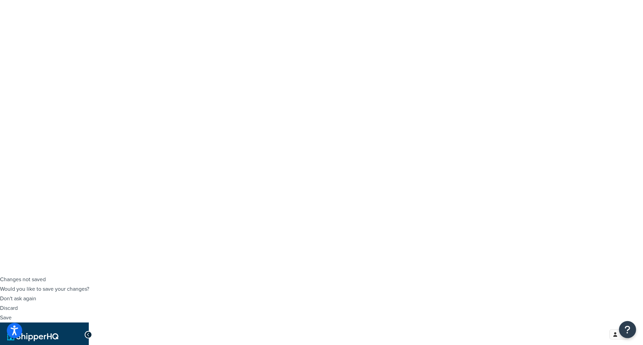
scroll to position [0, 0]
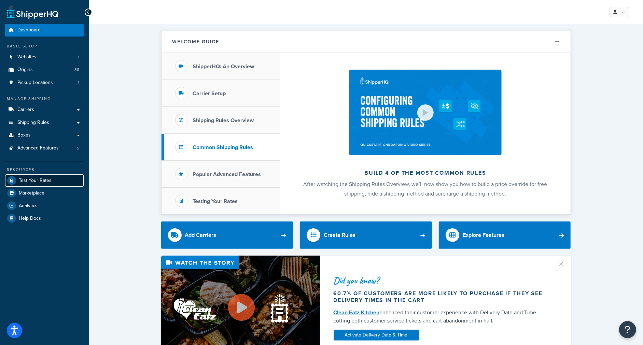
click at [39, 180] on span "Test Your Rates" at bounding box center [35, 181] width 33 height 6
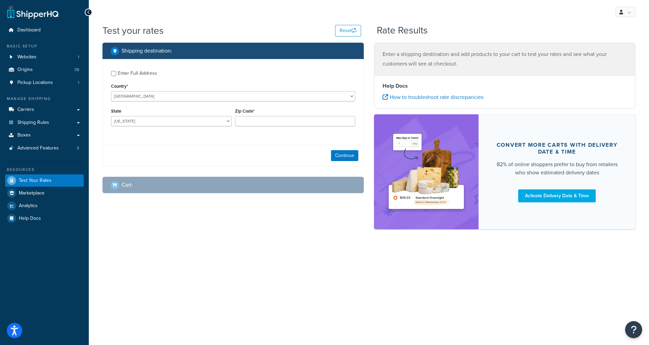
click at [182, 236] on div "Shipping destination : Enter Full Address Country* [GEOGRAPHIC_DATA] [GEOGRAPHI…" at bounding box center [368, 140] width 543 height 194
click at [501, 22] on div "My Profile Billing Global Settings Contact Us Logout" at bounding box center [369, 12] width 560 height 24
click at [416, 100] on link "How to troubleshoot rate discrepancies" at bounding box center [432, 97] width 101 height 8
